Goal: Information Seeking & Learning: Learn about a topic

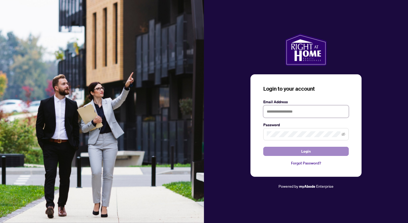
type input "**********"
click at [306, 152] on span "Login" at bounding box center [306, 151] width 10 height 9
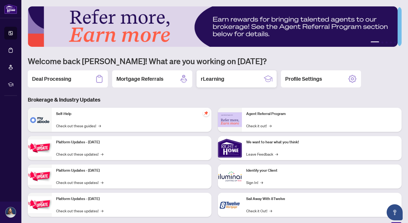
click at [218, 77] on h2 "rLearning" at bounding box center [212, 78] width 23 height 7
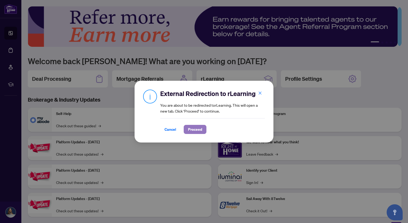
click at [194, 129] on span "Proceed" at bounding box center [195, 129] width 14 height 9
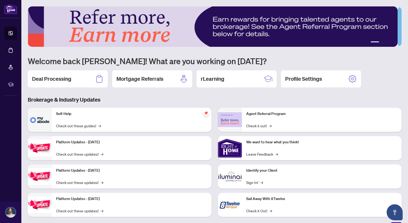
scroll to position [7, 0]
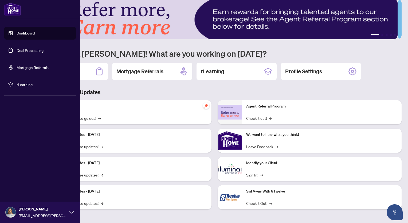
click at [23, 84] on span "rLearning" at bounding box center [44, 84] width 55 height 6
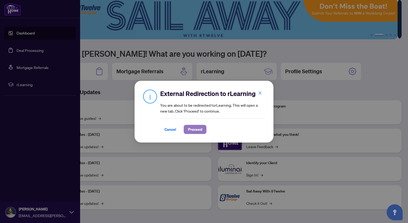
click at [193, 128] on span "Proceed" at bounding box center [195, 129] width 14 height 9
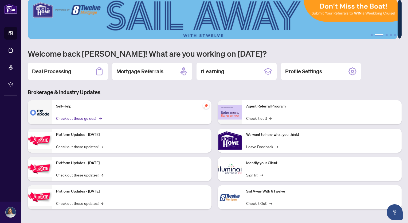
click at [68, 116] on link "Check out these guides! →" at bounding box center [78, 118] width 45 height 6
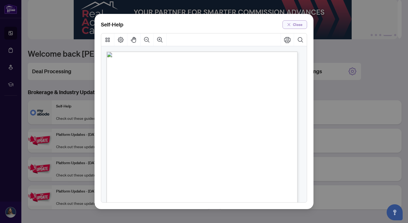
click at [291, 22] on button "Close" at bounding box center [294, 24] width 25 height 9
